Goal: Task Accomplishment & Management: Complete application form

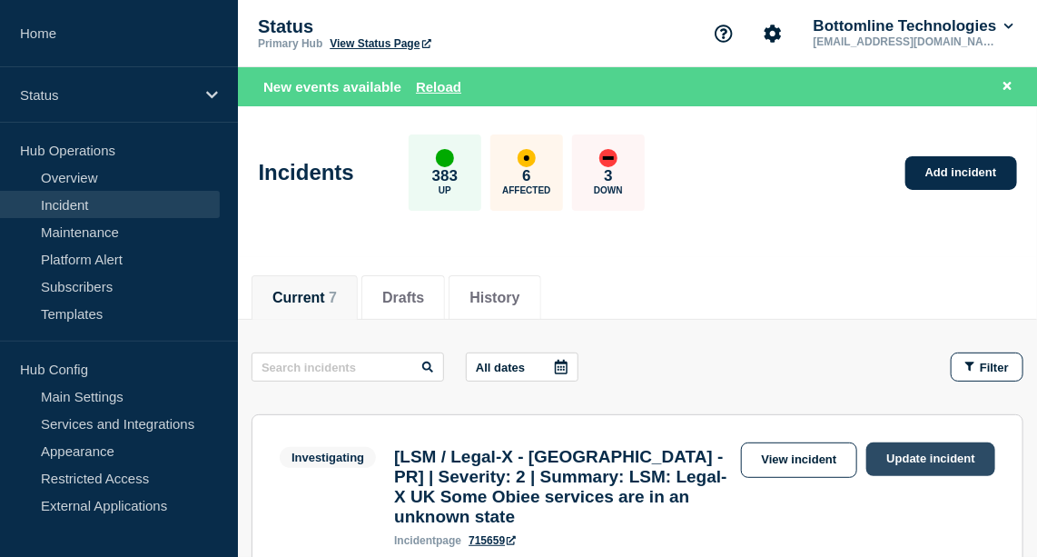
click at [902, 450] on link "Update incident" at bounding box center [930, 459] width 129 height 34
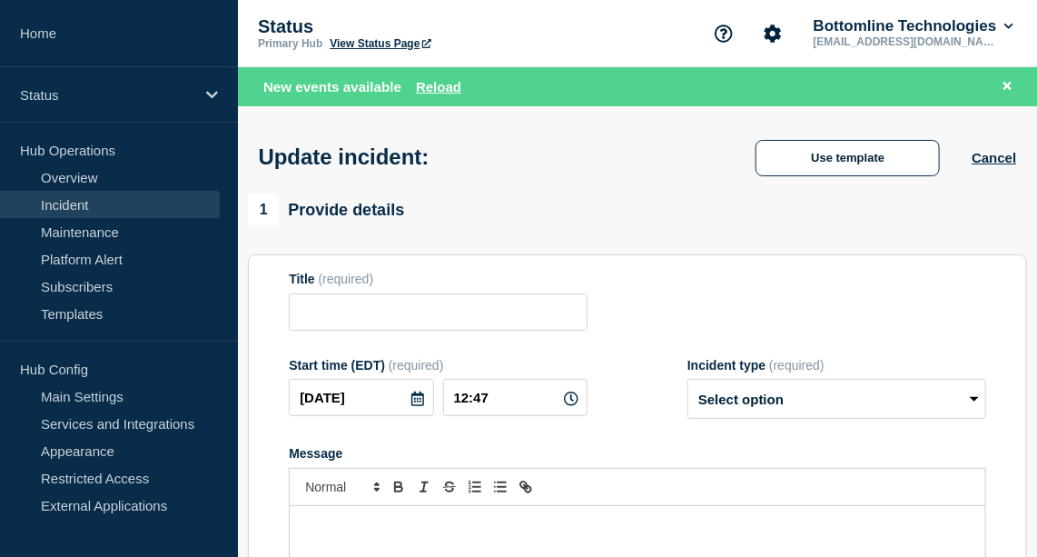
type input "[LSM / Legal-X - [GEOGRAPHIC_DATA] - PR] | Severity: 2 | Summary: LSM: Legal-X …"
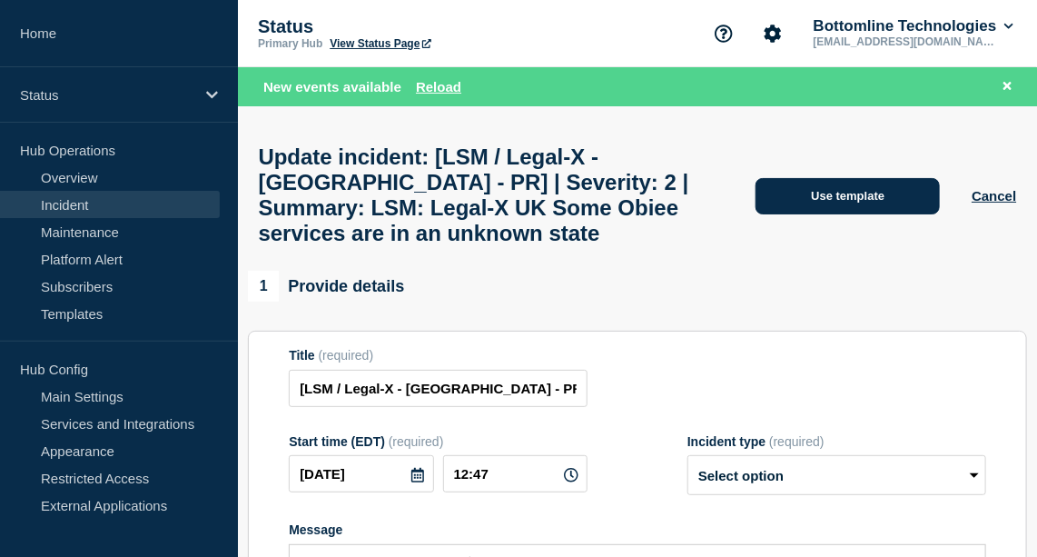
click at [855, 213] on button "Use template" at bounding box center [848, 196] width 184 height 36
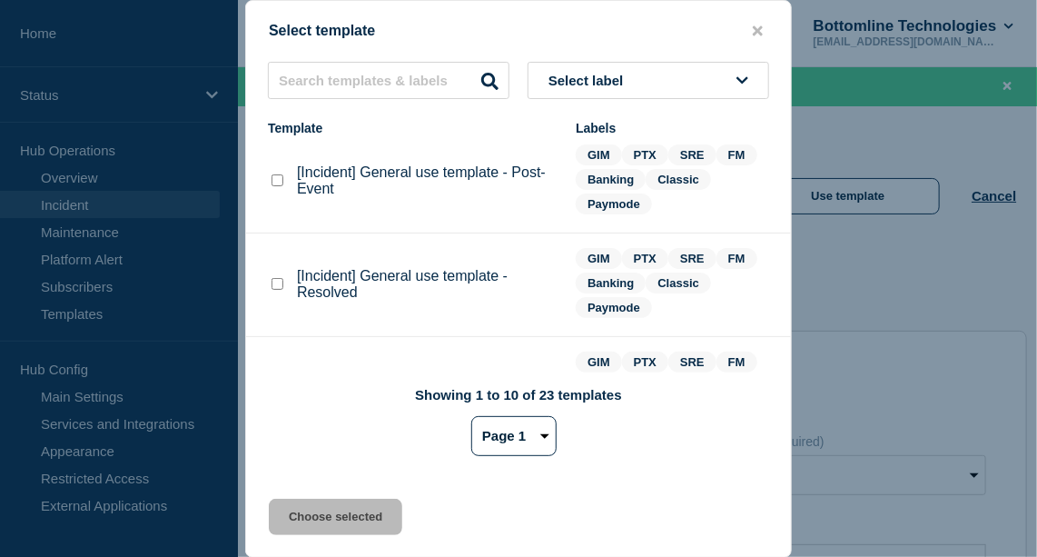
scroll to position [75, 0]
click at [273, 283] on checkbox"] "[Incident] General use template - Resolved checkbox" at bounding box center [278, 284] width 12 height 12
checkbox checkbox"] "true"
click at [379, 518] on button "Choose selected" at bounding box center [335, 517] width 133 height 36
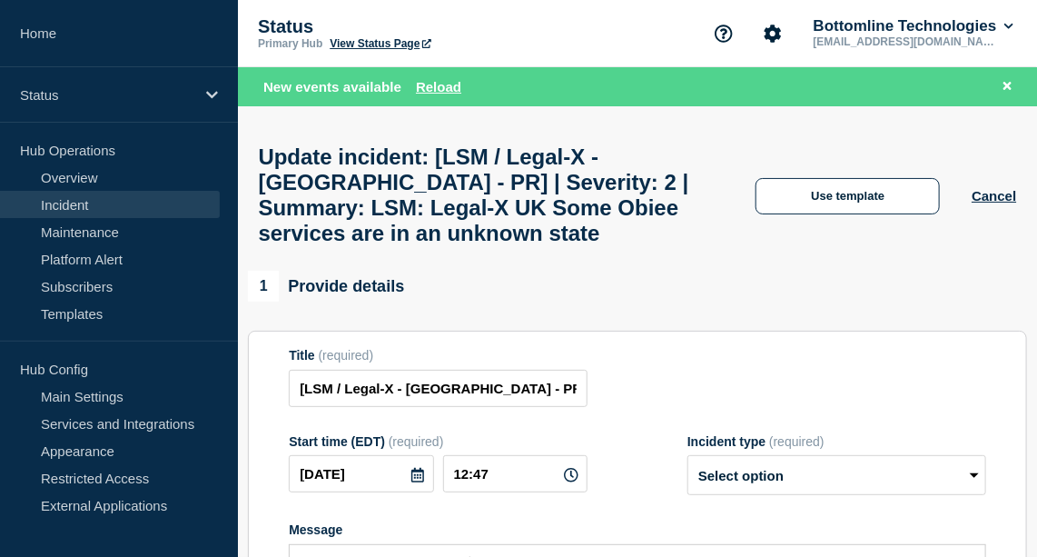
select select "resolved"
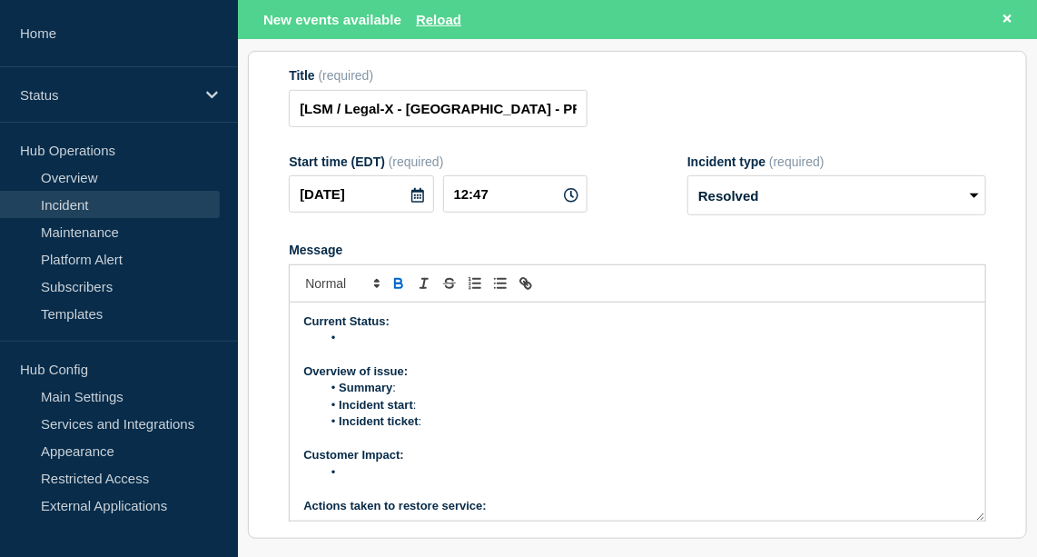
scroll to position [306, 0]
click at [380, 331] on li "Message" at bounding box center [646, 337] width 650 height 16
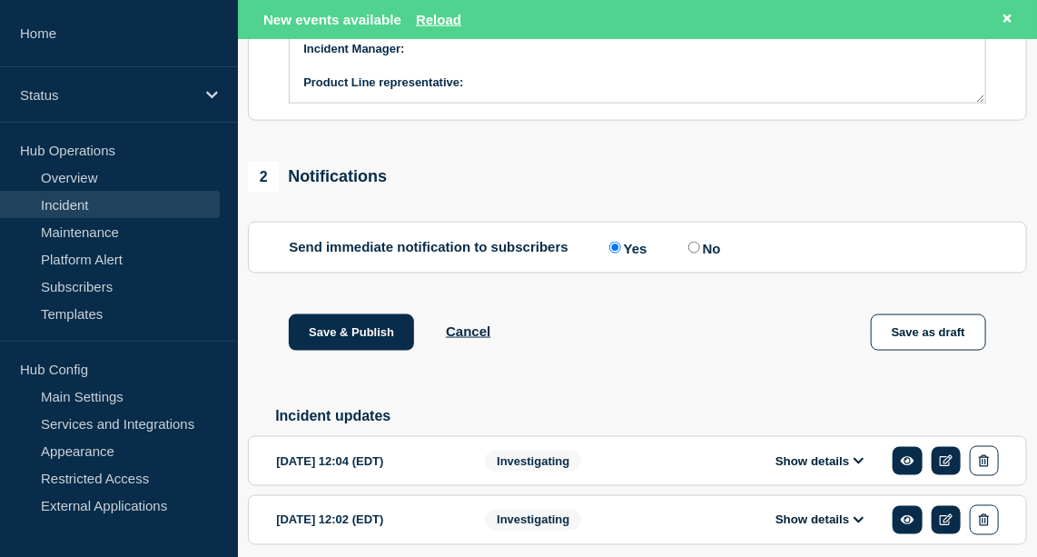
scroll to position [791, 0]
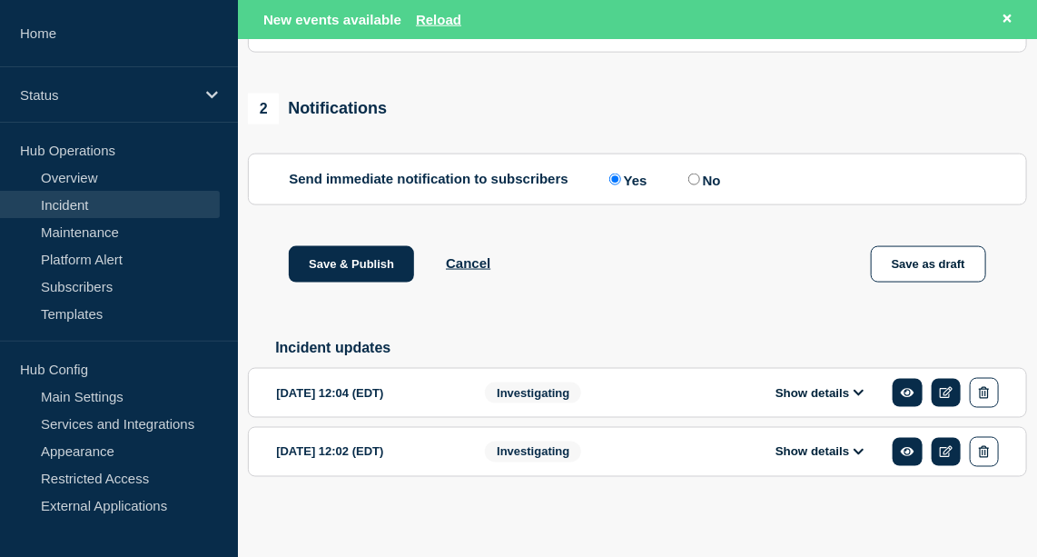
click at [824, 390] on button "Show details" at bounding box center [820, 392] width 100 height 15
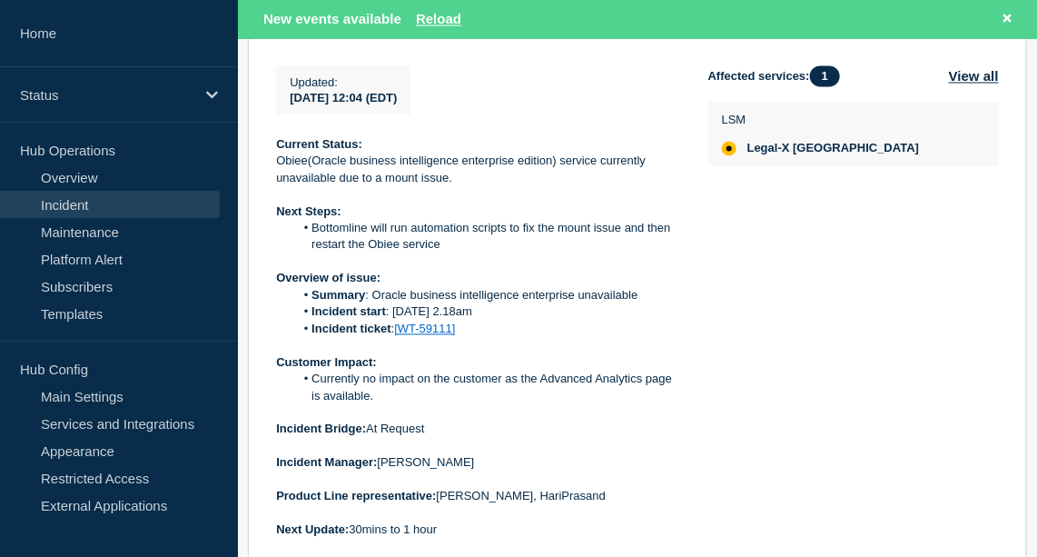
scroll to position [1238, 0]
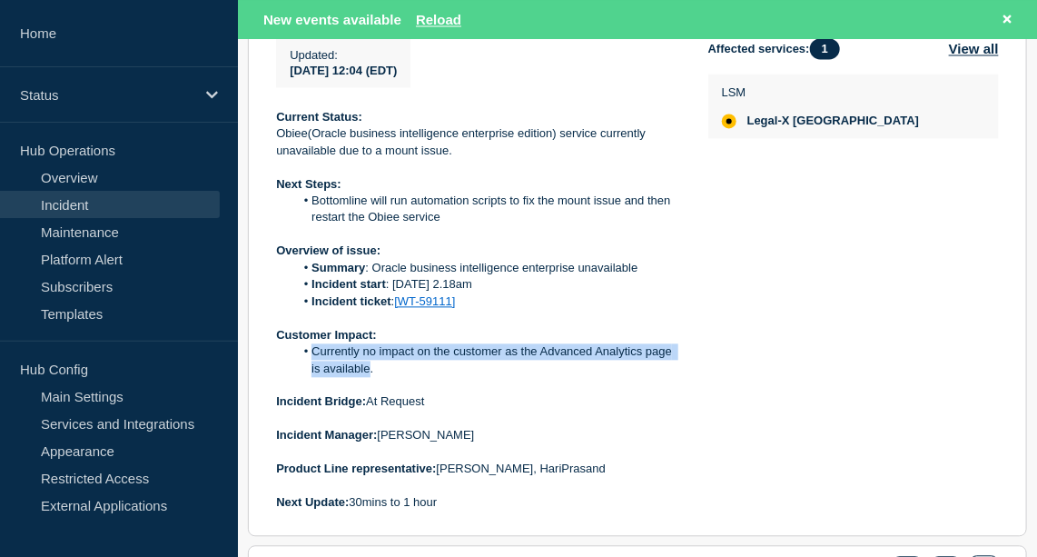
drag, startPoint x: 369, startPoint y: 365, endPoint x: 302, endPoint y: 349, distance: 68.3
click at [302, 349] on li "Currently no impact on the customer as the Advanced Analytics page is available." at bounding box center [486, 360] width 385 height 34
copy li "Currently no impact on the customer as the Advanced Analytics page is available"
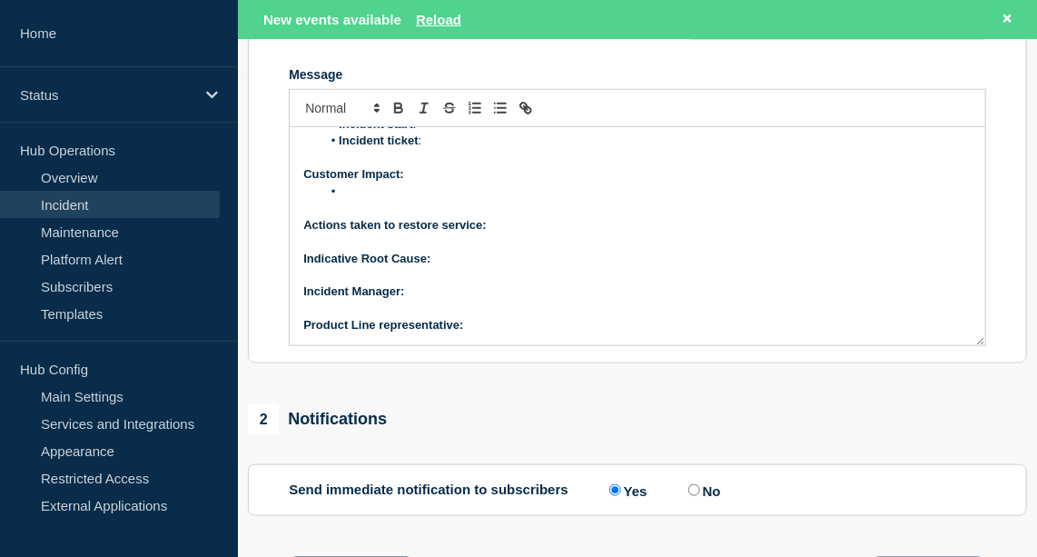
scroll to position [452, 0]
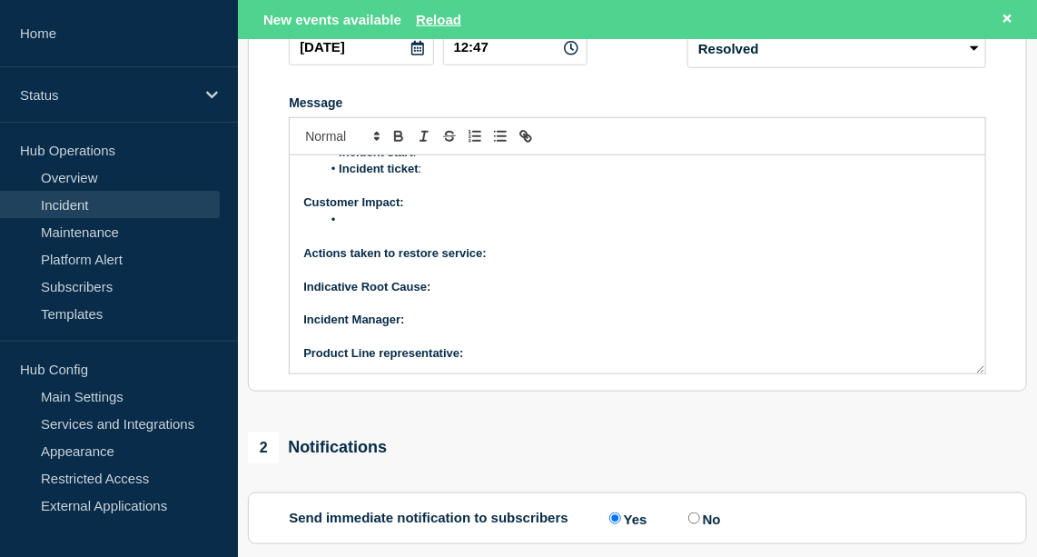
click at [361, 212] on li "Message" at bounding box center [646, 220] width 650 height 16
click at [525, 247] on p "Actions taken to restore service:" at bounding box center [637, 253] width 668 height 16
click at [397, 129] on icon "Toggle bold text" at bounding box center [398, 136] width 16 height 16
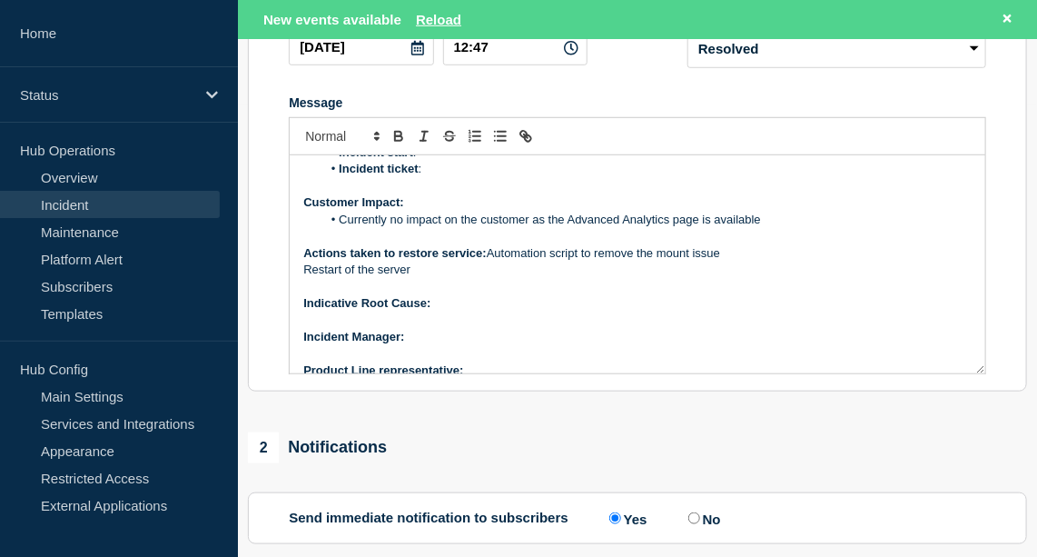
click at [489, 246] on p "Actions taken to restore service: Automation script to remove the mount issue" at bounding box center [637, 253] width 668 height 16
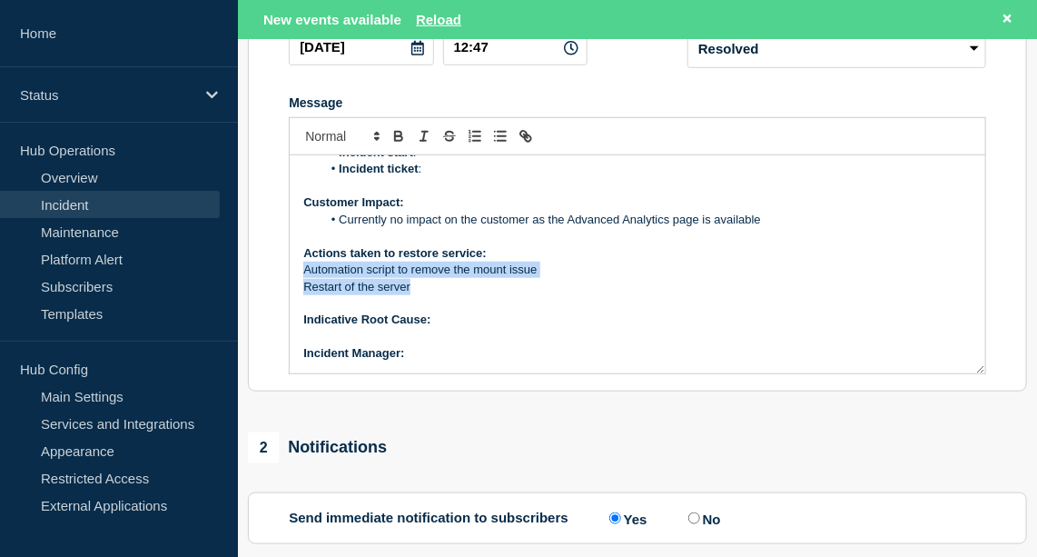
drag, startPoint x: 414, startPoint y: 282, endPoint x: 284, endPoint y: 265, distance: 130.9
click at [284, 265] on section "Title (required) [LSM / Legal-X - [GEOGRAPHIC_DATA] - PR] | Severity: 2 | Summa…" at bounding box center [637, 148] width 779 height 488
click at [498, 128] on icon "Toggle bulleted list" at bounding box center [500, 136] width 16 height 16
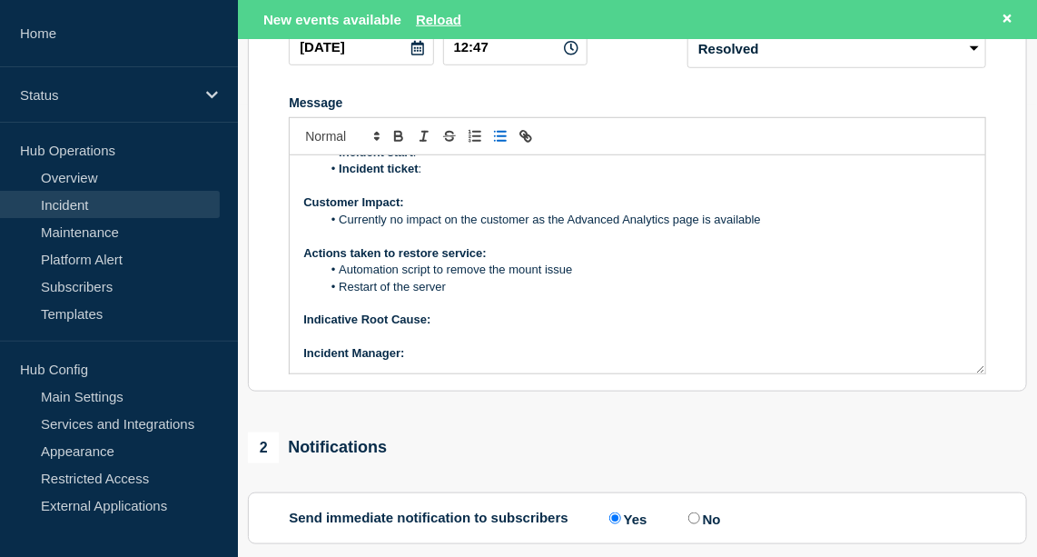
click at [475, 320] on p "Indicative Root Cause:" at bounding box center [637, 319] width 668 height 16
drag, startPoint x: 657, startPoint y: 318, endPoint x: 435, endPoint y: 318, distance: 221.6
click at [435, 318] on p "Indicative Root Cause: Mount issue on the secondary server" at bounding box center [637, 319] width 668 height 16
click at [402, 128] on icon "Toggle bold text" at bounding box center [398, 136] width 16 height 16
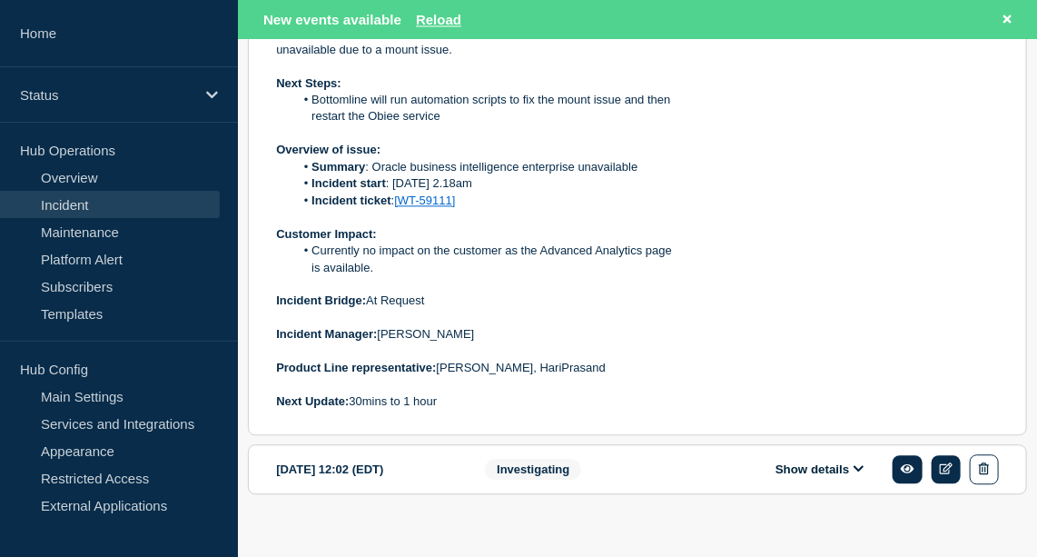
scroll to position [1357, 0]
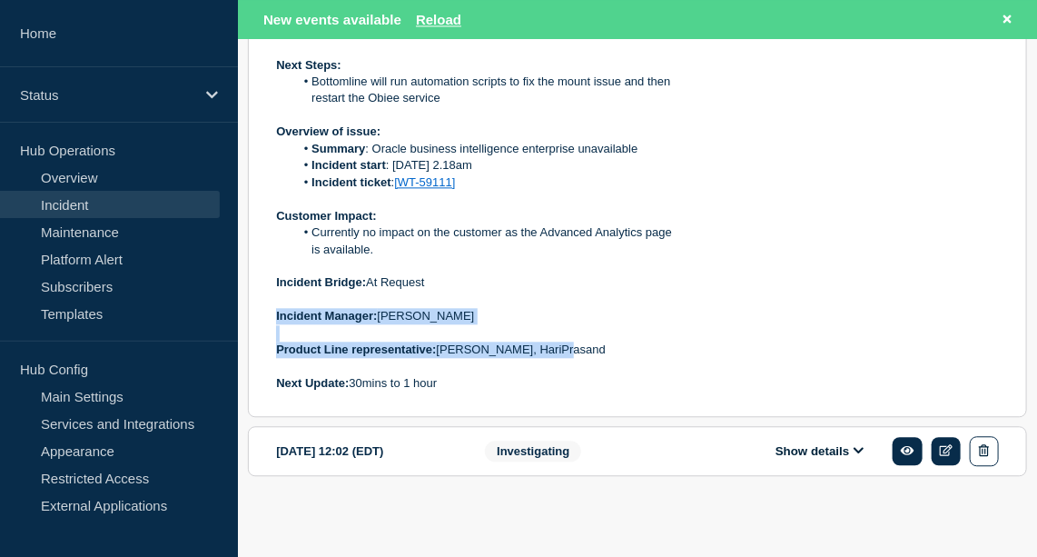
drag, startPoint x: 273, startPoint y: 314, endPoint x: 638, endPoint y: 355, distance: 367.3
click at [638, 355] on section "[DATE] 12:04 (EDT) Show details Investigating [LSM / Legal-X - [GEOGRAPHIC_DATA…" at bounding box center [637, 109] width 779 height 614
copy div "Incident Manager: [PERSON_NAME] Product Line representative: [GEOGRAPHIC_DATA],…"
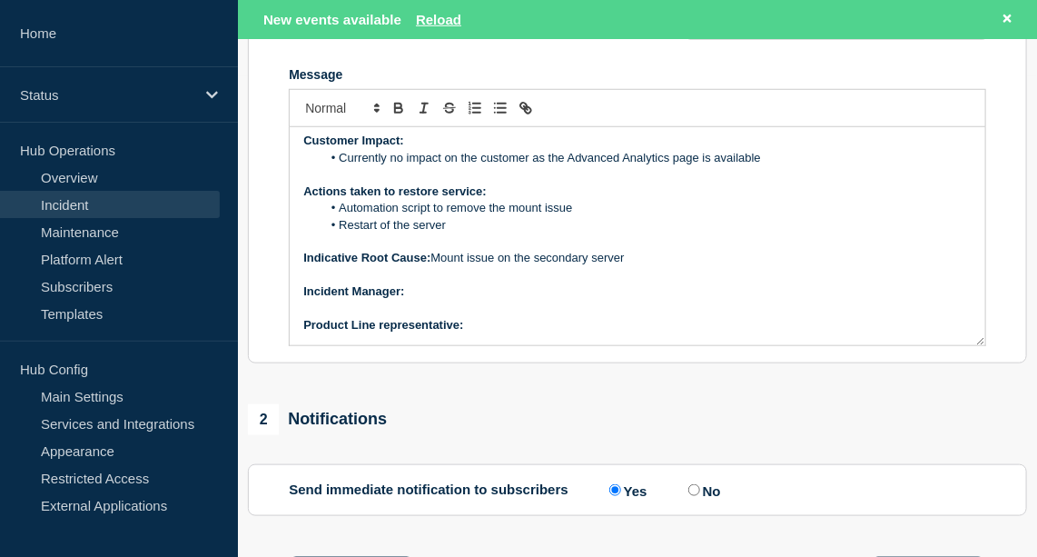
scroll to position [481, 0]
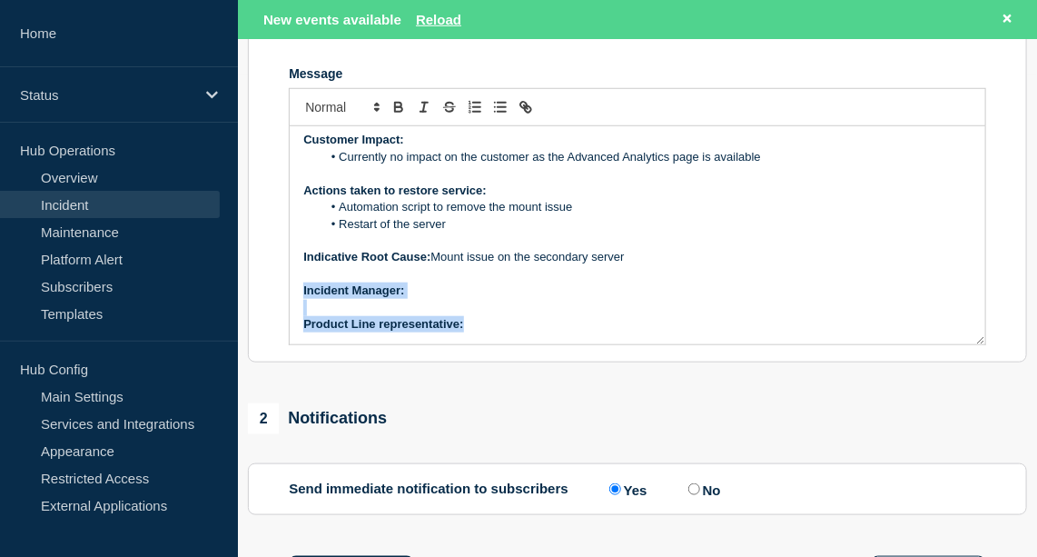
drag, startPoint x: 469, startPoint y: 315, endPoint x: 282, endPoint y: 281, distance: 190.2
click at [282, 281] on section "Title (required) [LSM / Legal-X - [GEOGRAPHIC_DATA] - PR] | Severity: 2 | Summa…" at bounding box center [637, 119] width 779 height 488
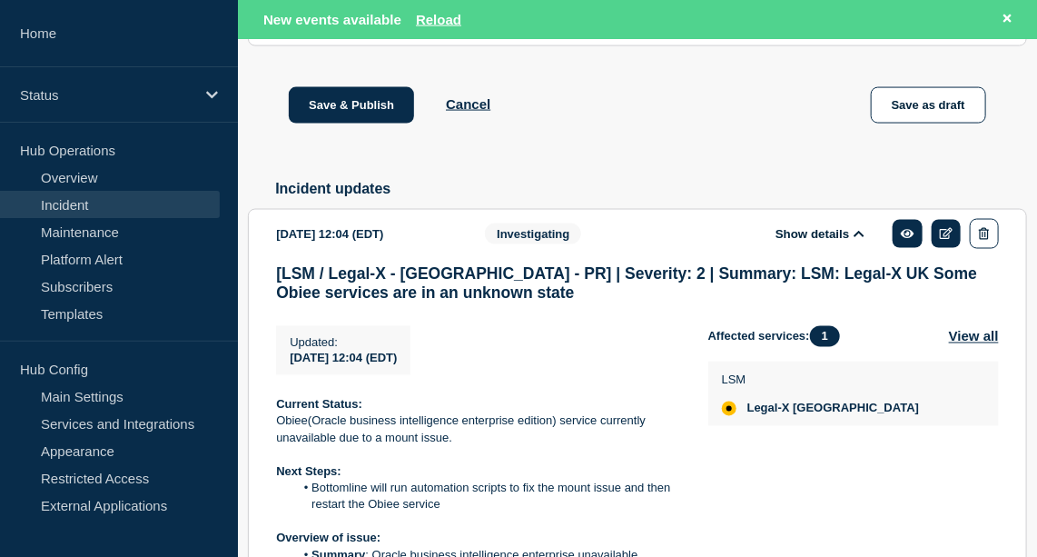
scroll to position [1280, 0]
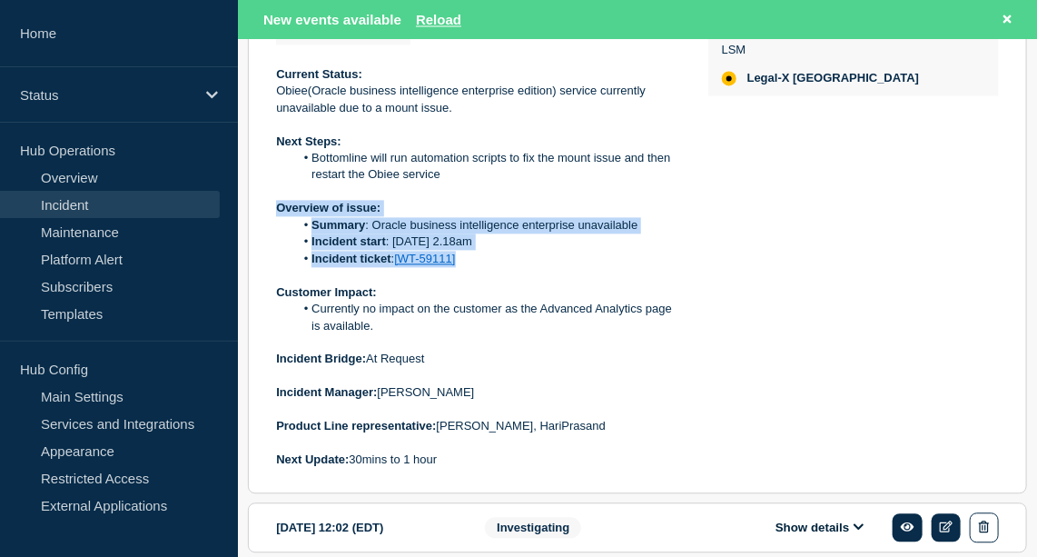
drag, startPoint x: 469, startPoint y: 256, endPoint x: 267, endPoint y: 210, distance: 207.7
click at [267, 210] on section "[DATE] 12:04 (EDT) Show details Investigating [LSM / Legal-X - [GEOGRAPHIC_DATA…" at bounding box center [637, 185] width 779 height 614
copy div "Overview of issue: Summary : Oracle business intelligence enterprise unavailabl…"
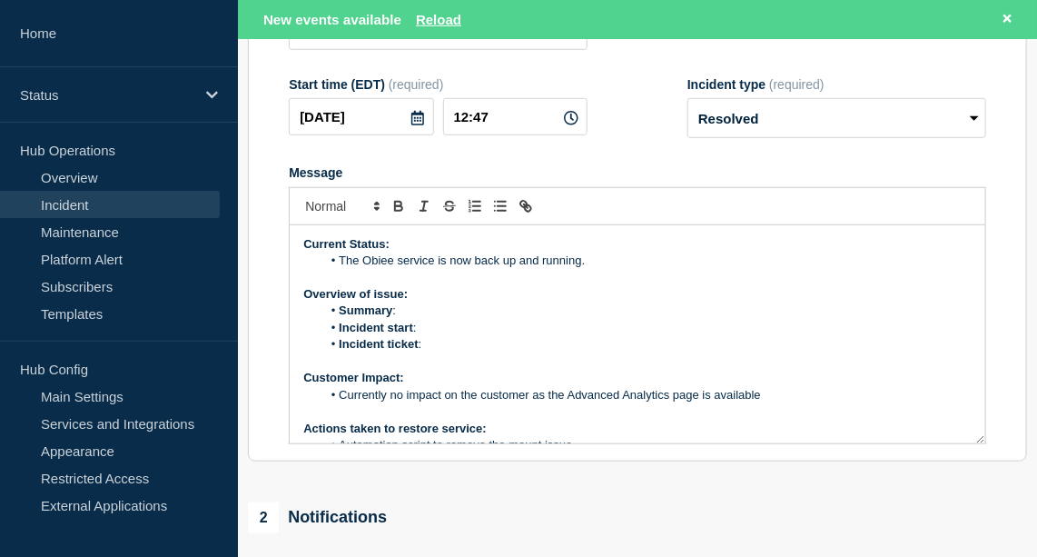
scroll to position [43, 0]
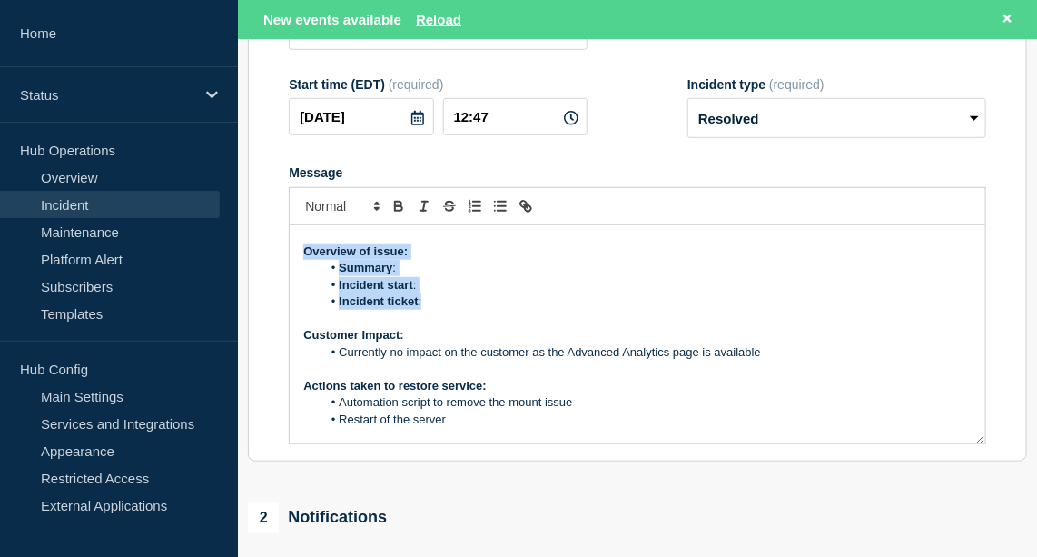
drag, startPoint x: 426, startPoint y: 298, endPoint x: 297, endPoint y: 248, distance: 138.3
click at [297, 248] on div "Current Status: The Obiee service is now back up and running. Overview of issue…" at bounding box center [638, 334] width 696 height 218
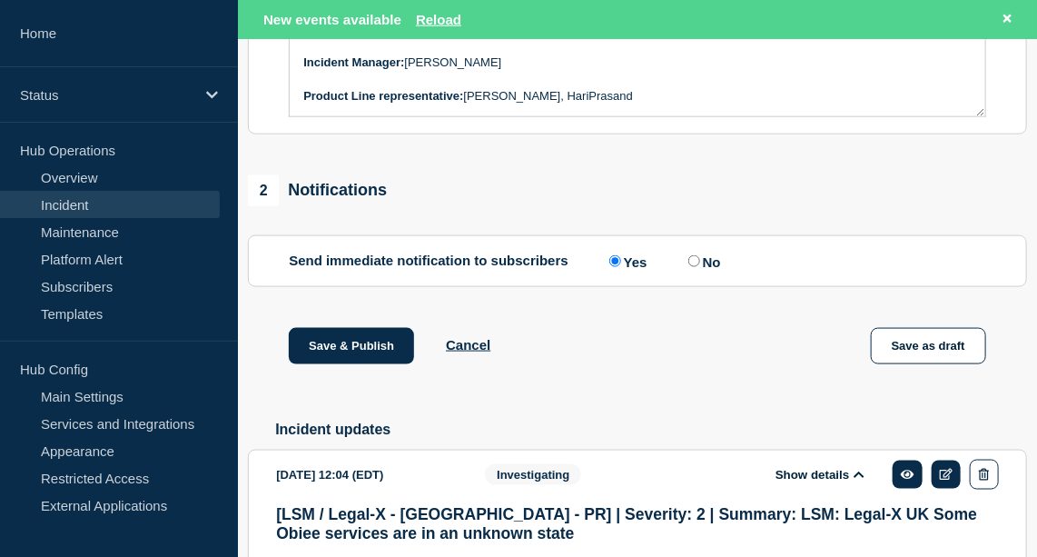
scroll to position [711, 0]
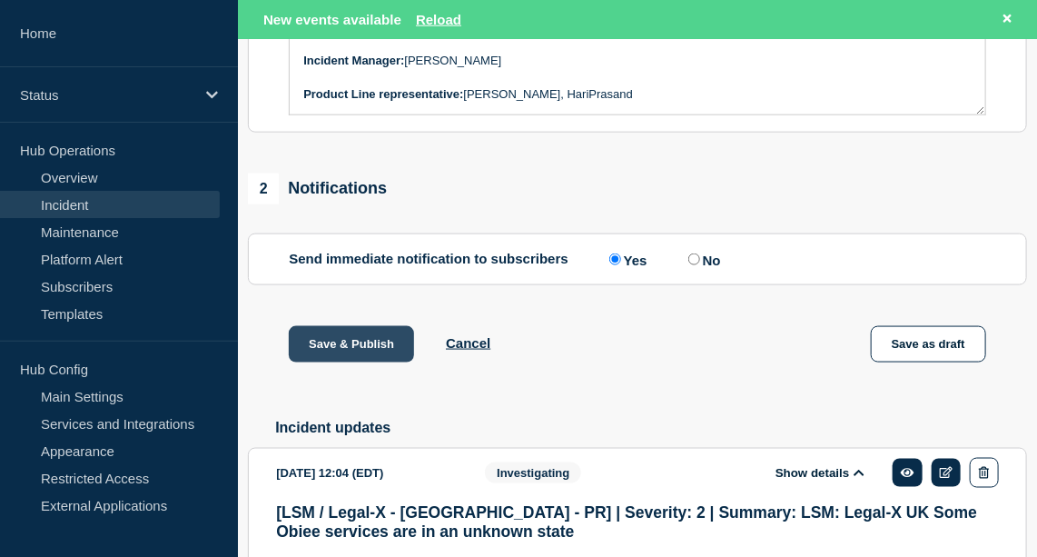
click at [351, 335] on button "Save & Publish" at bounding box center [351, 344] width 125 height 36
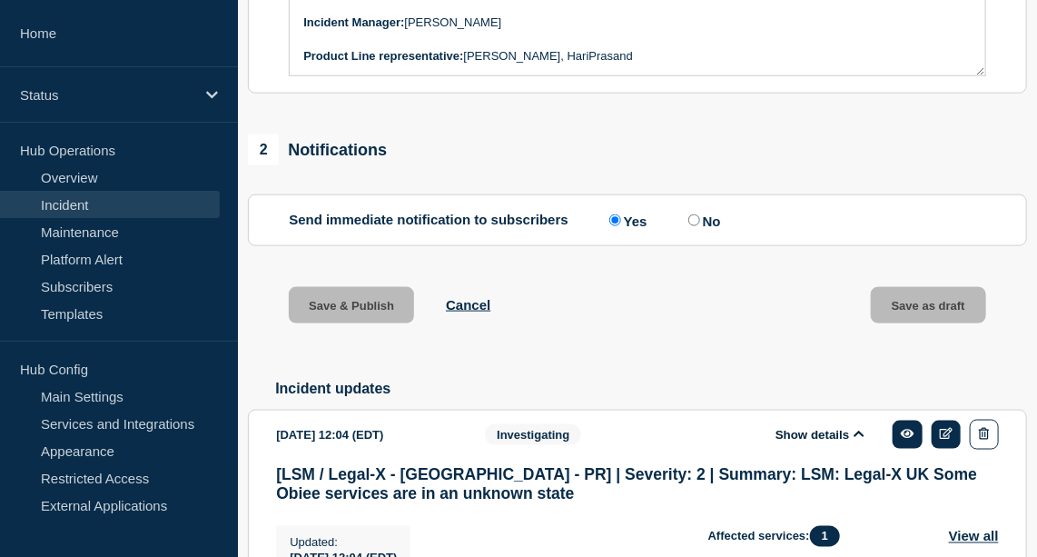
scroll to position [673, 0]
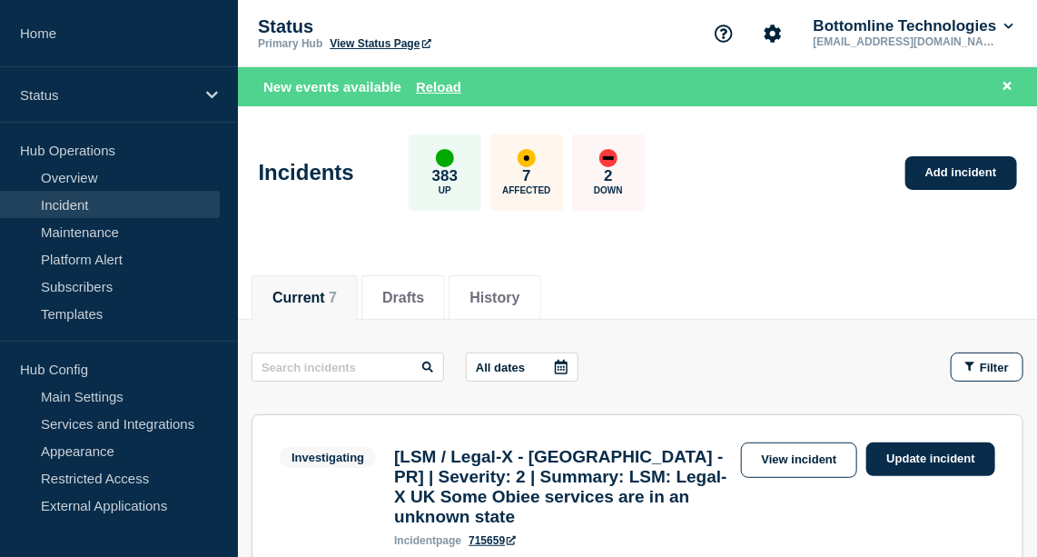
scroll to position [166, 0]
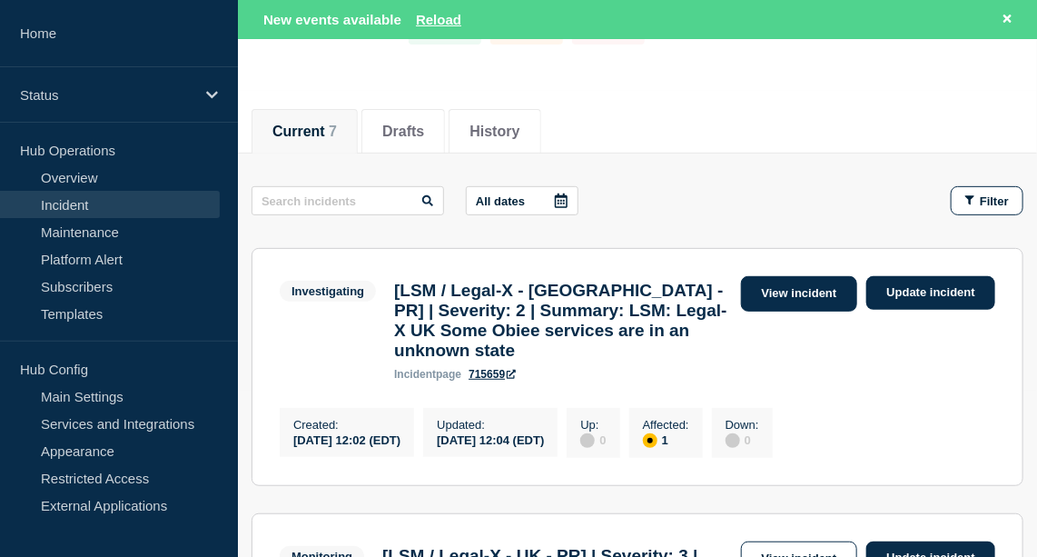
click at [804, 301] on link "View incident" at bounding box center [799, 293] width 117 height 35
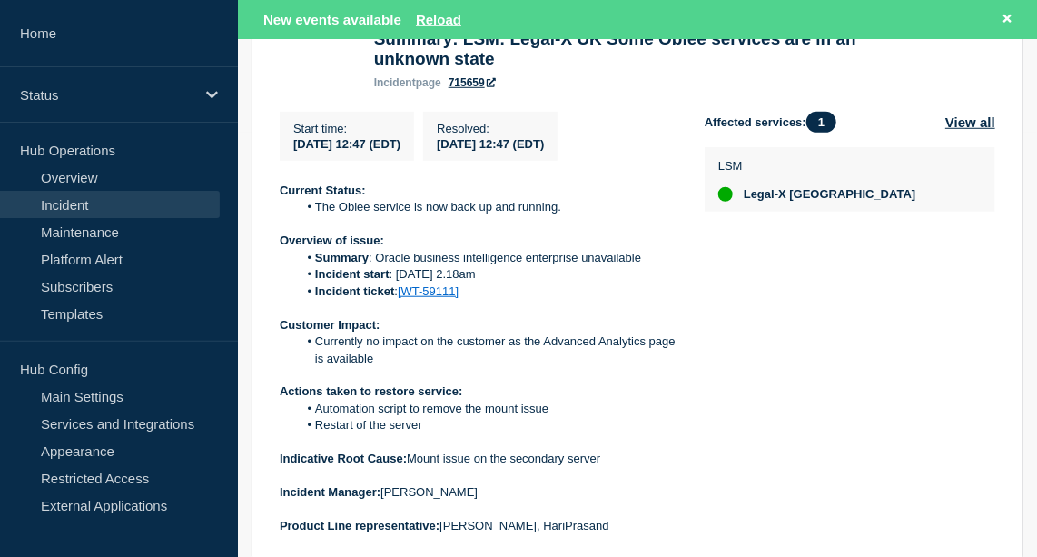
scroll to position [522, 0]
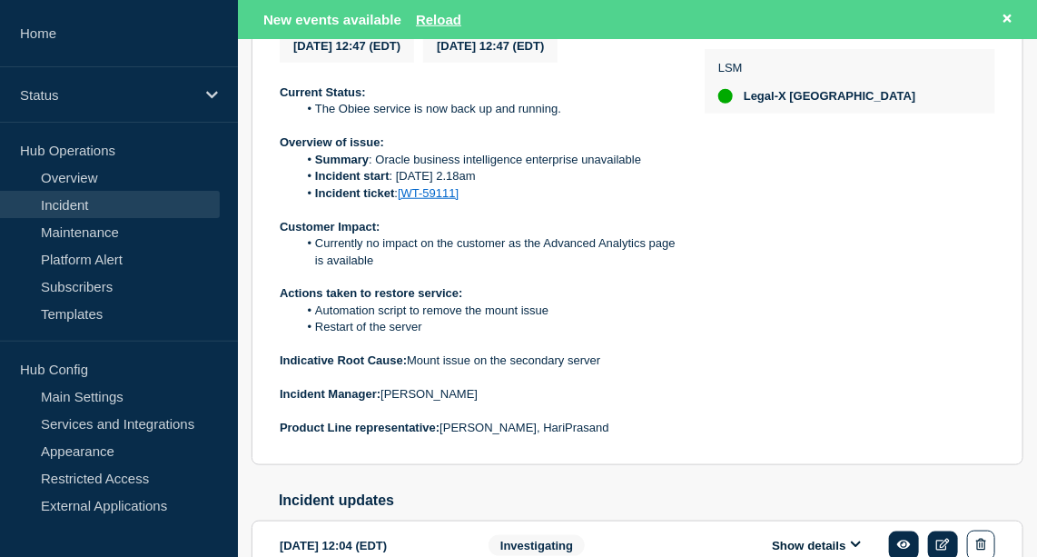
drag, startPoint x: 375, startPoint y: 277, endPoint x: 314, endPoint y: 265, distance: 62.0
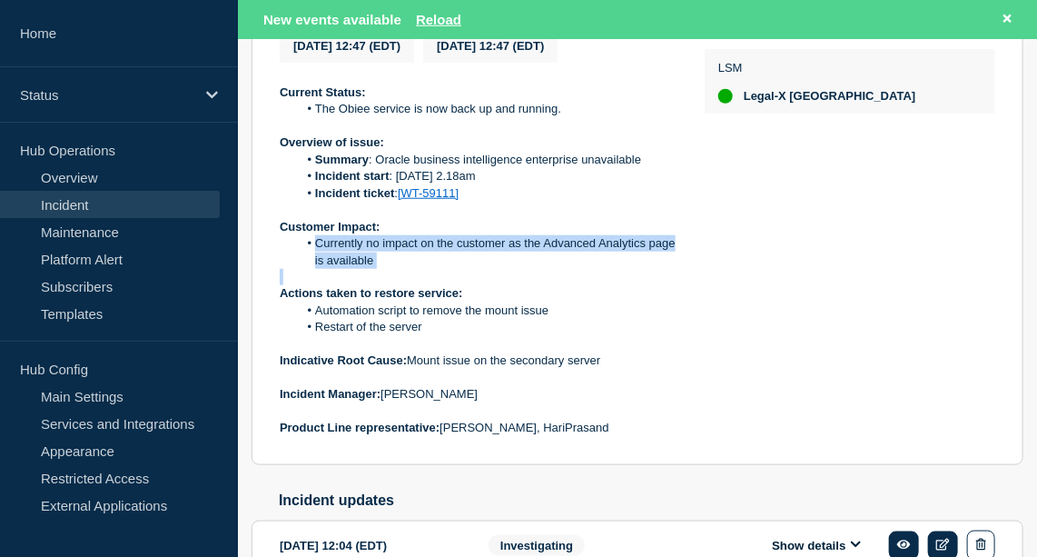
click at [311, 257] on div "Current Status: The Obiee service is now back up and running. Overview of issue…" at bounding box center [478, 260] width 396 height 352
copy li "Currently no impact on the customer as the Advanced Analytics page is available"
